Goal: Register for event/course

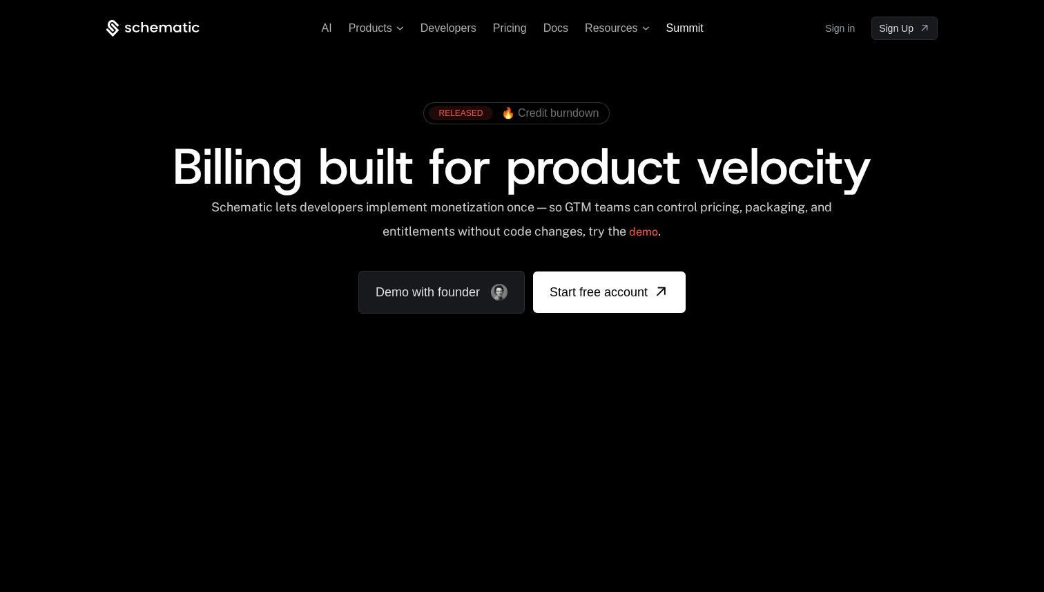
click at [684, 26] on span "Summit" at bounding box center [685, 28] width 37 height 12
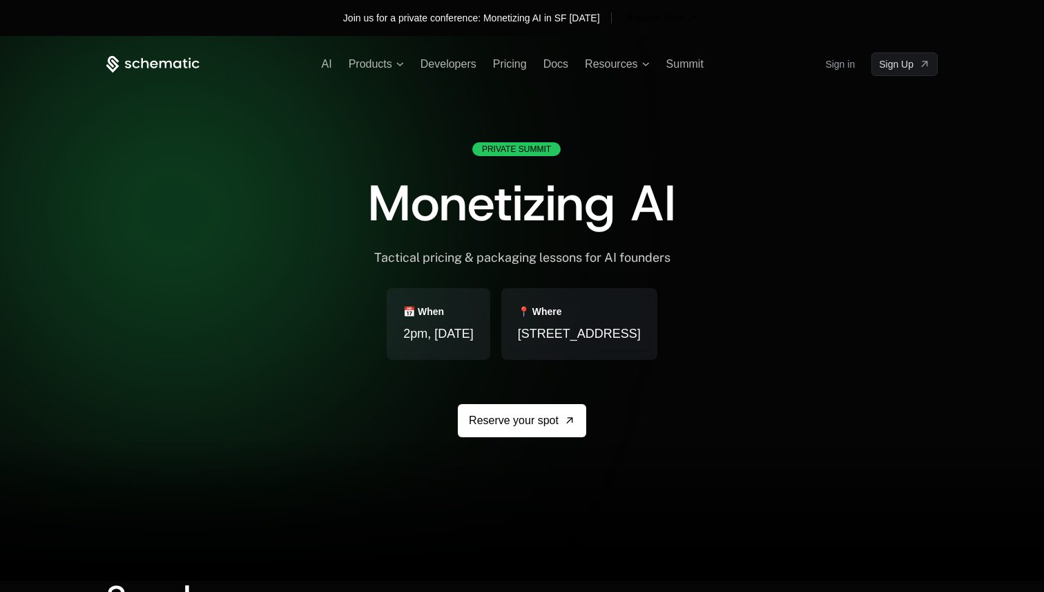
click at [274, 80] on div "Private Summit Monetizing AI Tactical pricing & packaging lessons for AI founde…" at bounding box center [522, 328] width 832 height 505
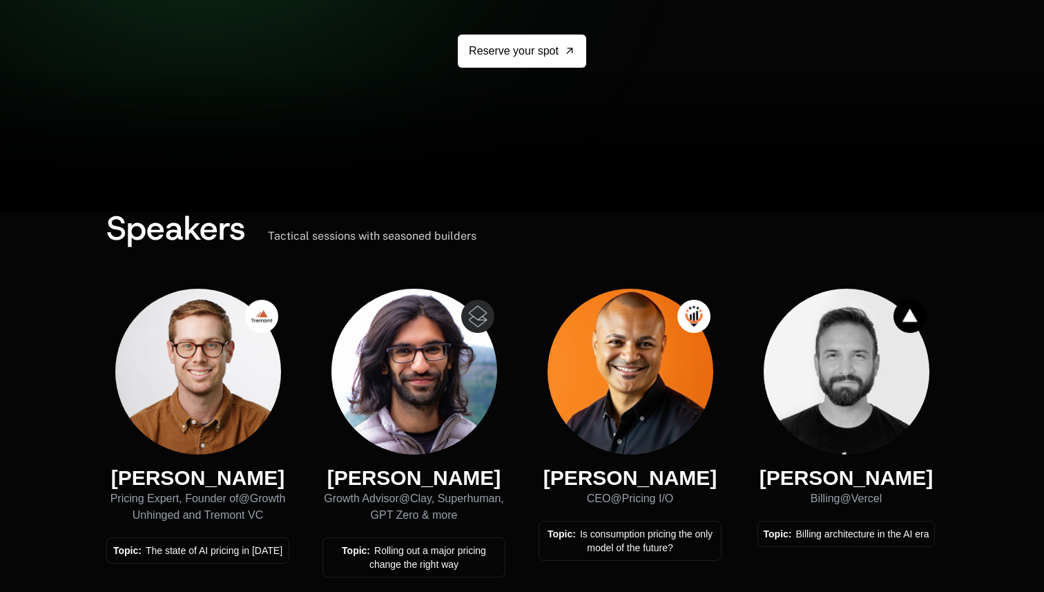
scroll to position [372, 0]
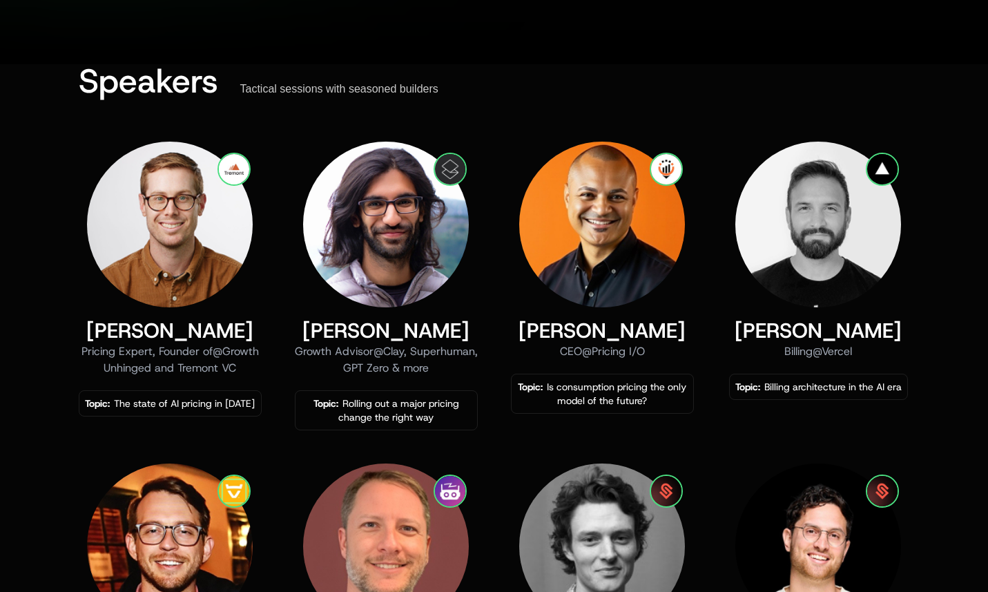
scroll to position [517, 0]
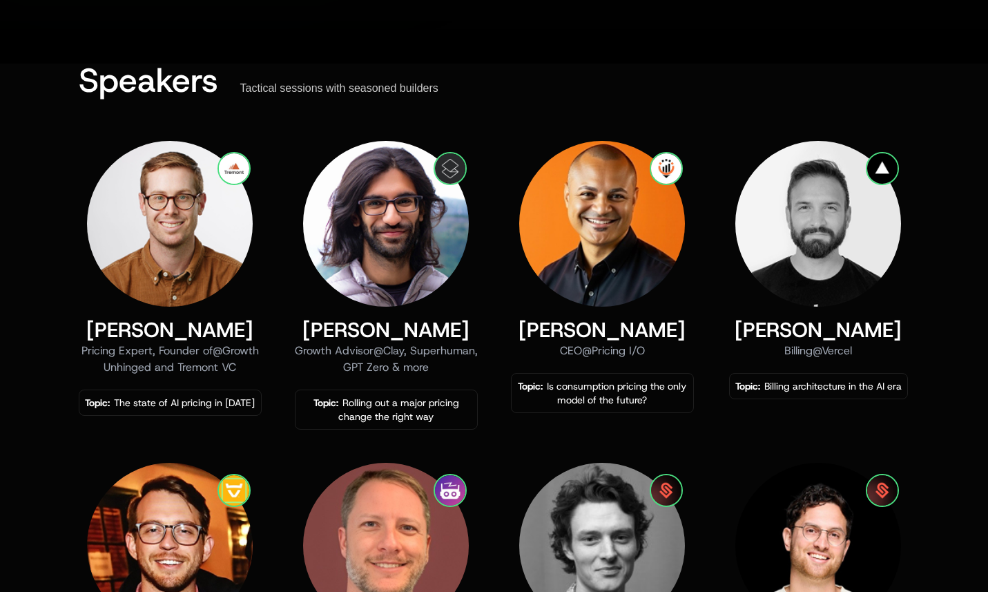
click at [352, 278] on img at bounding box center [386, 224] width 166 height 166
click at [458, 168] on img at bounding box center [450, 168] width 33 height 33
click at [633, 66] on div "Speakers Tactical sessions with seasoned builders" at bounding box center [495, 80] width 832 height 33
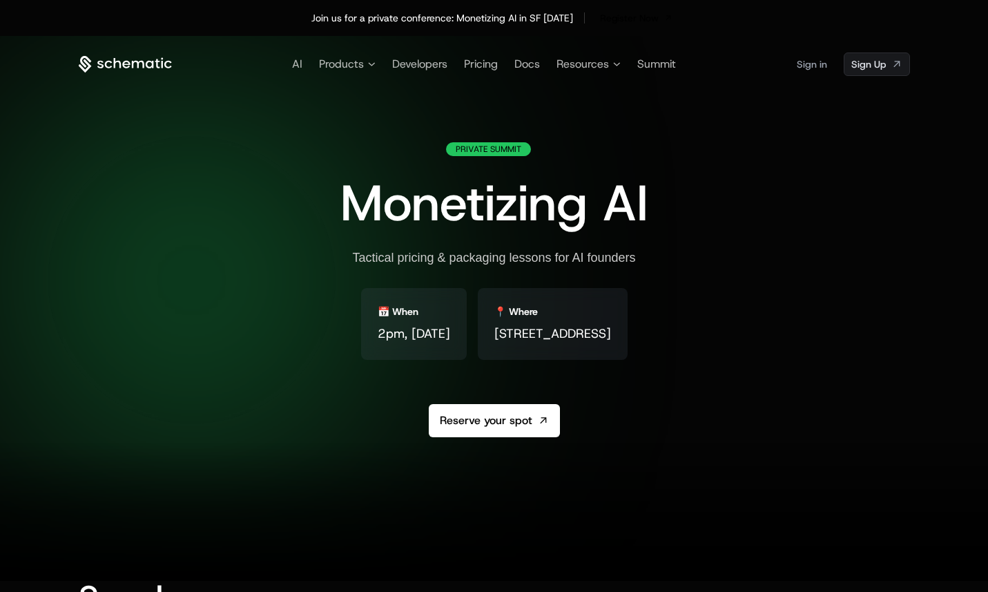
click at [490, 202] on span "Monetizing AI" at bounding box center [495, 203] width 308 height 66
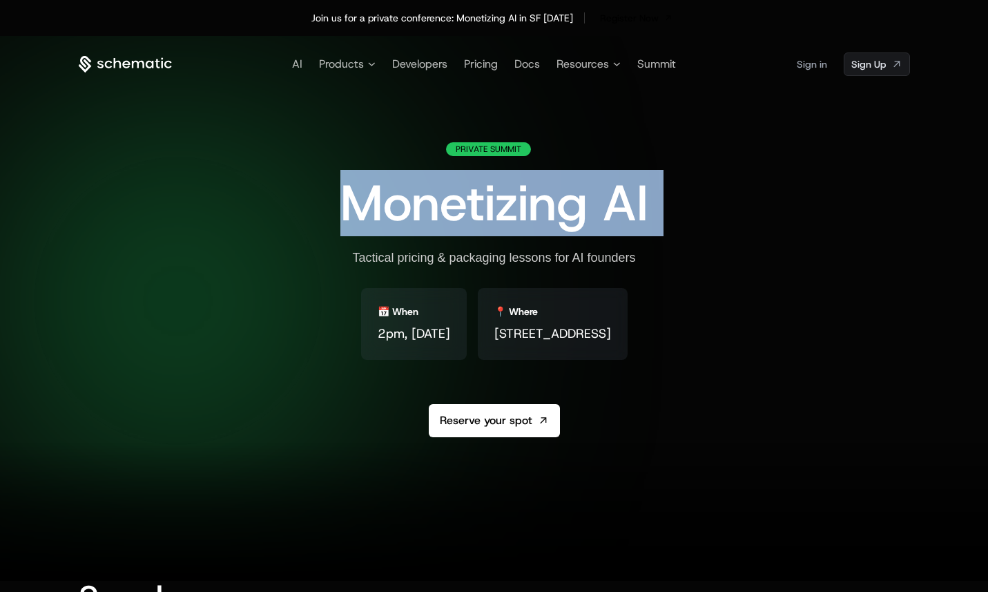
click at [490, 202] on span "Monetizing AI" at bounding box center [495, 203] width 308 height 66
click at [649, 209] on div "Private Summit Monetizing AI Tactical pricing & packaging lessons for AI founde…" at bounding box center [495, 322] width 308 height 361
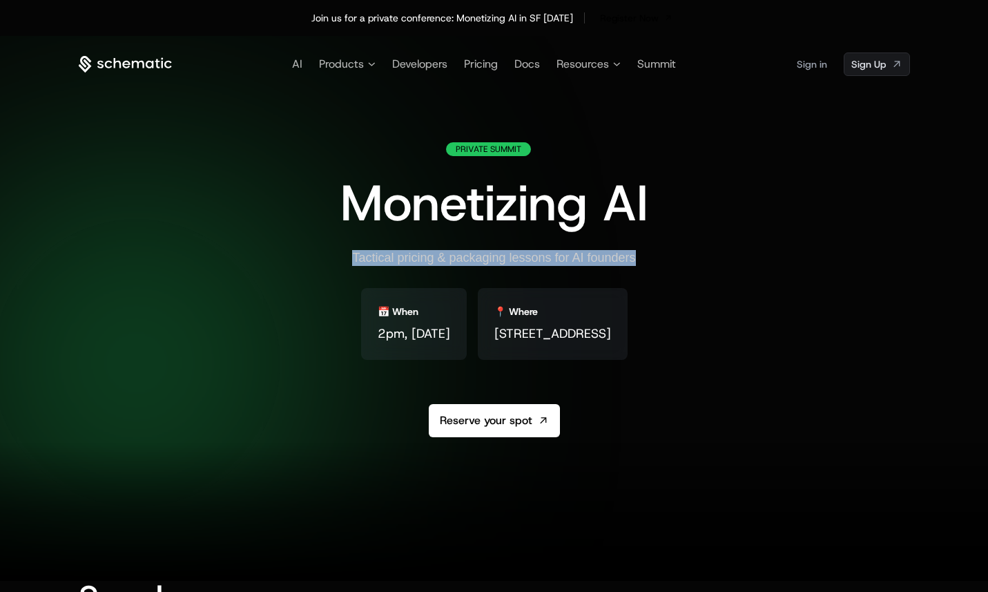
drag, startPoint x: 355, startPoint y: 261, endPoint x: 642, endPoint y: 260, distance: 286.7
click at [638, 260] on div "Private Summit Monetizing AI Tactical pricing & packaging lessons for AI founde…" at bounding box center [495, 322] width 308 height 361
click at [649, 258] on div "Private Summit Monetizing AI Tactical pricing & packaging lessons for AI founde…" at bounding box center [495, 322] width 308 height 361
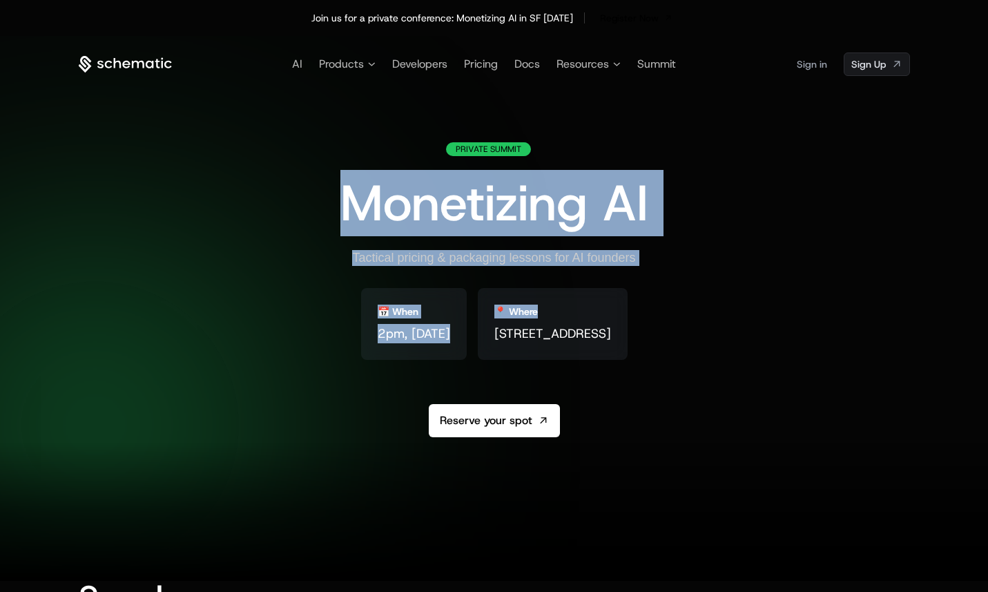
drag, startPoint x: 674, startPoint y: 258, endPoint x: 337, endPoint y: 195, distance: 342.8
click at [341, 202] on div "Private Summit Monetizing AI Tactical pricing & packaging lessons for AI founde…" at bounding box center [495, 322] width 308 height 361
drag, startPoint x: 346, startPoint y: 184, endPoint x: 356, endPoint y: 178, distance: 12.1
click at [347, 184] on span "Monetizing AI" at bounding box center [495, 203] width 308 height 66
